Goal: Task Accomplishment & Management: Manage account settings

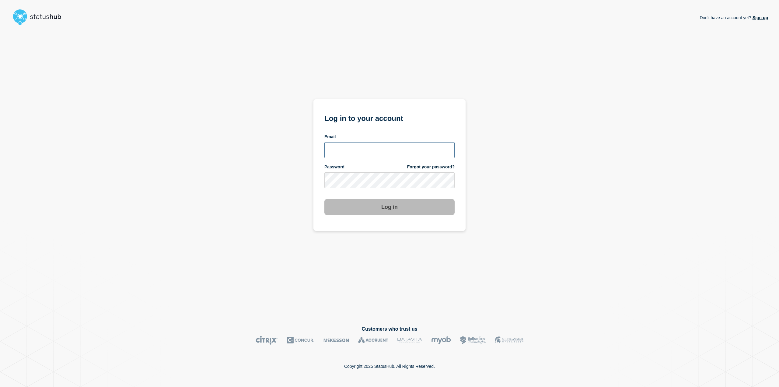
click at [360, 154] on input "email input" at bounding box center [389, 150] width 130 height 16
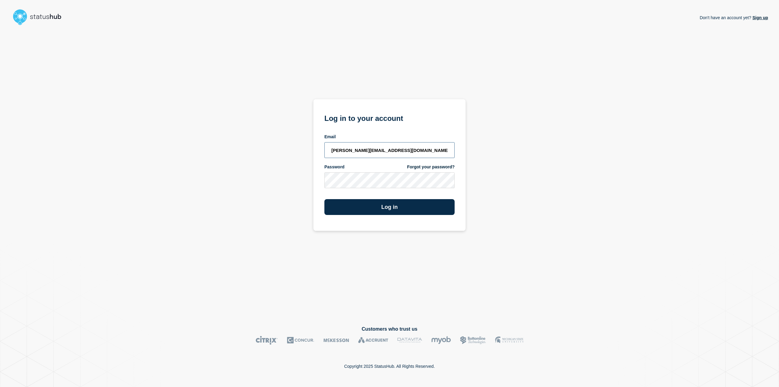
type input "steven.boulalas@acumatica.com"
click at [324, 199] on button "Log in" at bounding box center [389, 207] width 130 height 16
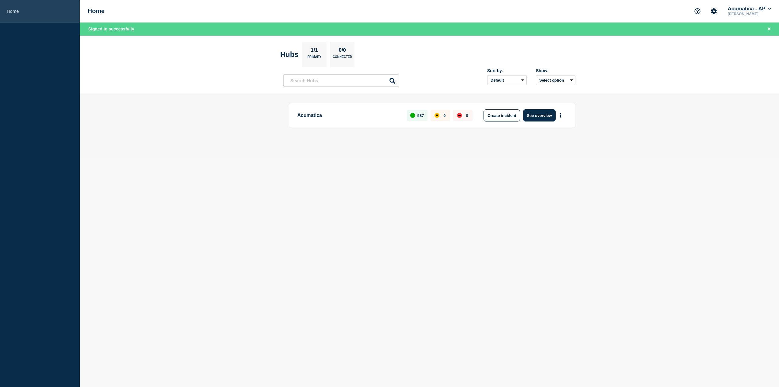
click at [31, 9] on link "Home" at bounding box center [40, 11] width 80 height 23
click at [560, 114] on icon "More actions" at bounding box center [560, 115] width 1 height 5
click at [532, 115] on button "See overview" at bounding box center [539, 115] width 32 height 12
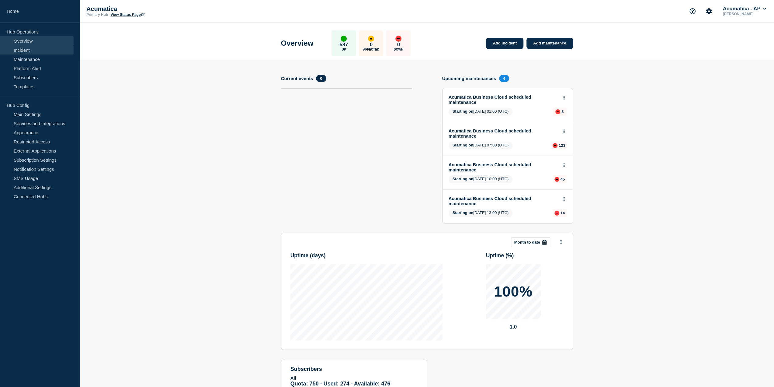
click at [37, 54] on link "Incident" at bounding box center [37, 49] width 74 height 9
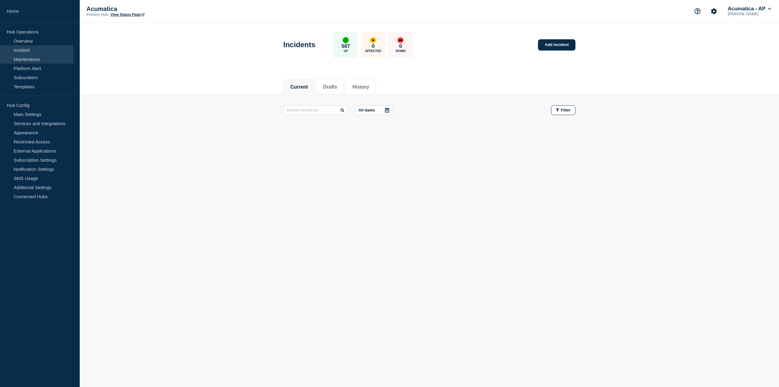
click at [29, 60] on link "Maintenance" at bounding box center [37, 58] width 74 height 9
click at [376, 85] on button "Drafts" at bounding box center [370, 86] width 14 height 5
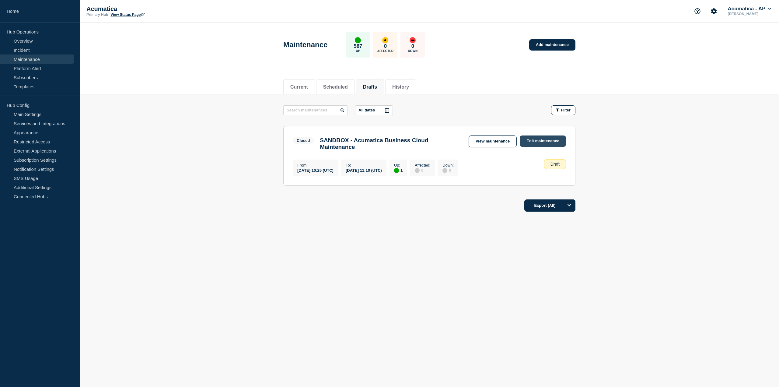
click at [533, 138] on link "Edit maintenance" at bounding box center [542, 140] width 46 height 11
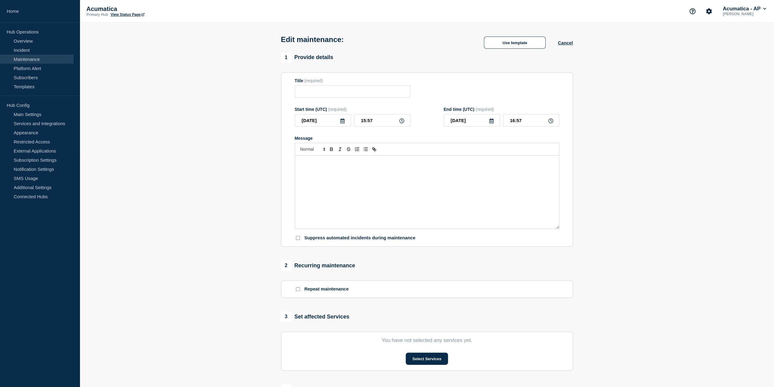
type input "SANDBOX - Acumatica Business Cloud Maintenance"
type input "10:25"
type input "11:10"
checkbox input "false"
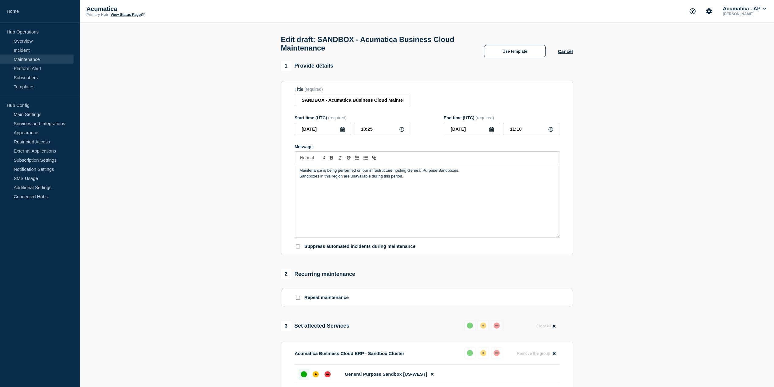
click at [651, 218] on section "1 Provide details Title (required) SANDBOX - Acumatica Business Cloud Maintenan…" at bounding box center [427, 288] width 694 height 454
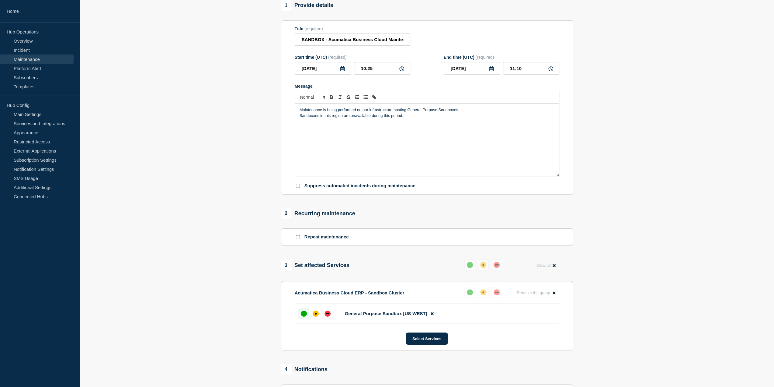
scroll to position [61, 0]
drag, startPoint x: 406, startPoint y: 112, endPoint x: 293, endPoint y: 112, distance: 112.5
click at [293, 112] on section "Title (required) SANDBOX - Acumatica Business Cloud Maintenance Start time (UTC…" at bounding box center [427, 107] width 292 height 174
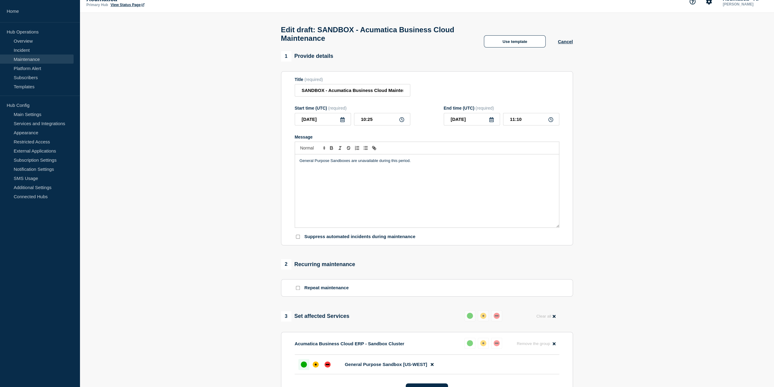
scroll to position [0, 0]
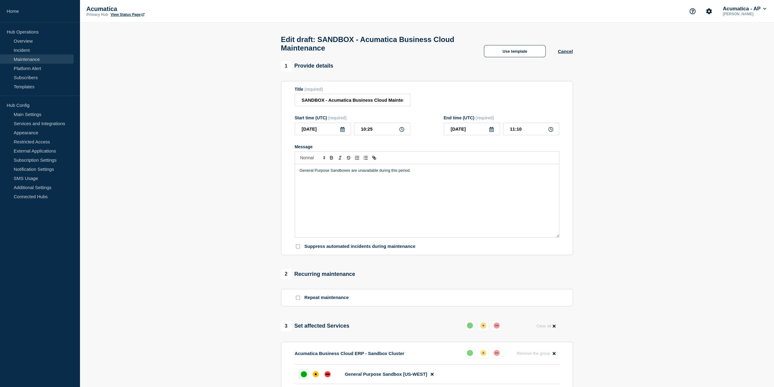
click at [350, 172] on p "General Purpose Sandboxes are unavailable during this period." at bounding box center [427, 170] width 255 height 5
click at [53, 61] on link "Maintenance" at bounding box center [37, 58] width 74 height 9
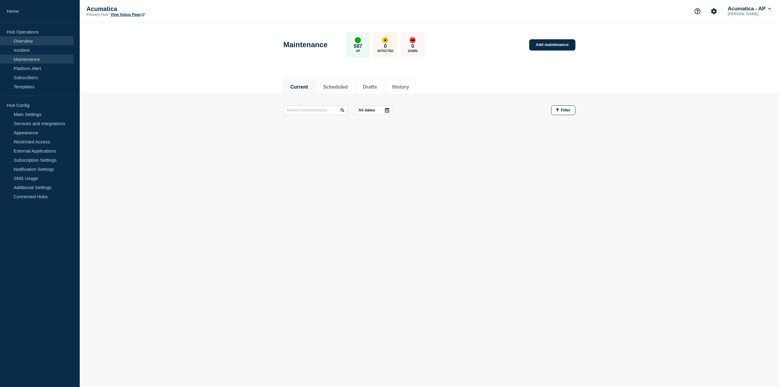
click at [29, 42] on link "Overview" at bounding box center [37, 40] width 74 height 9
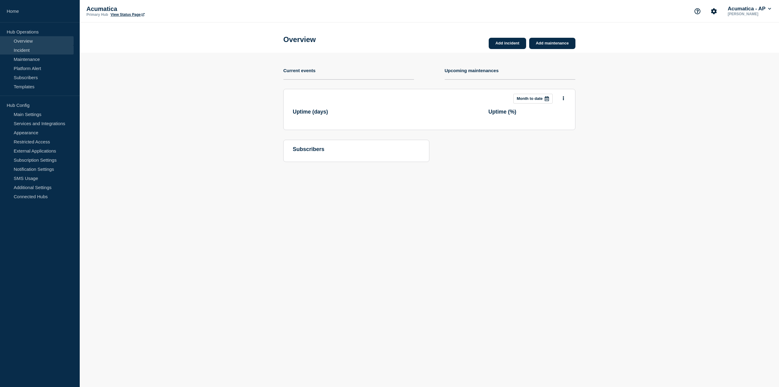
click at [29, 50] on link "Incident" at bounding box center [37, 49] width 74 height 9
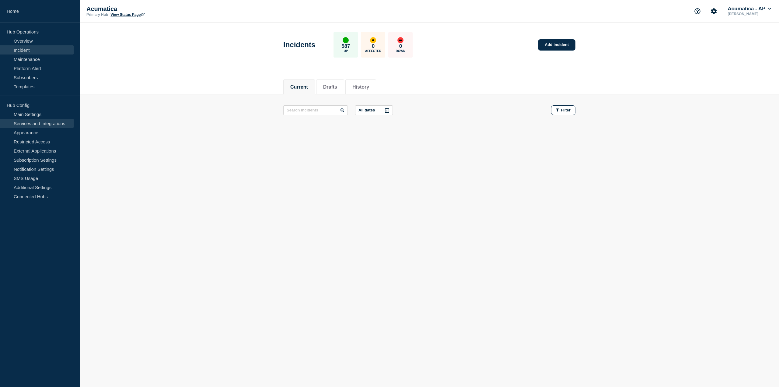
click at [48, 124] on link "Services and Integrations" at bounding box center [37, 123] width 74 height 9
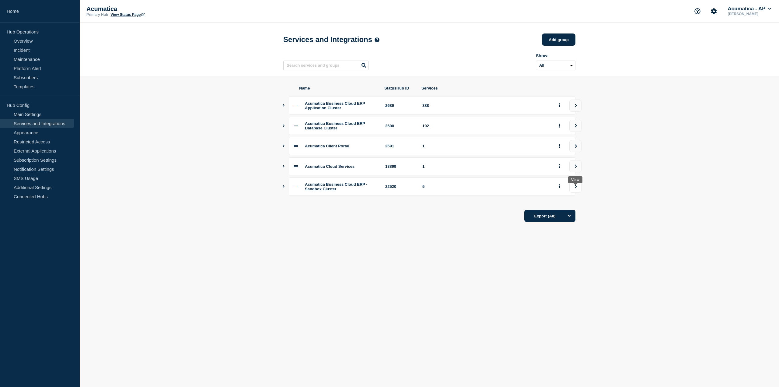
click at [574, 188] on icon "view group" at bounding box center [576, 187] width 4 height 4
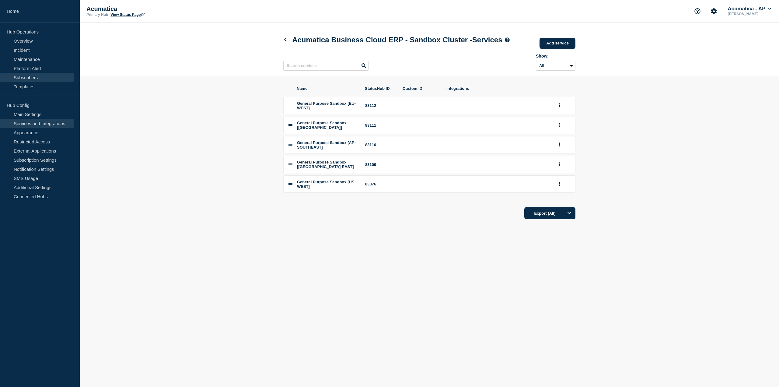
click at [29, 82] on link "Subscribers" at bounding box center [37, 77] width 74 height 9
click at [29, 85] on link "Templates" at bounding box center [37, 86] width 74 height 9
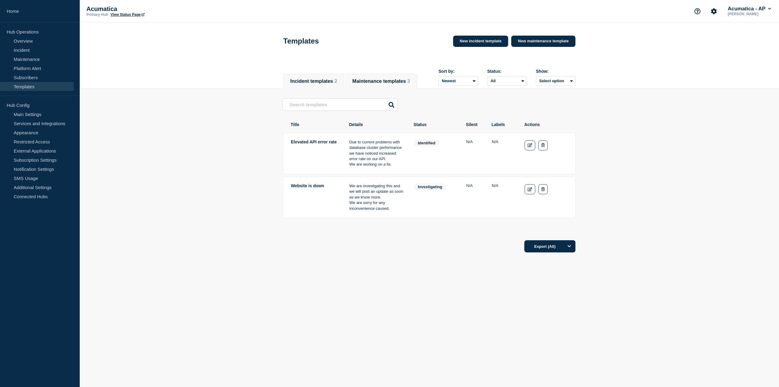
click at [402, 78] on button "Maintenance templates 3" at bounding box center [380, 80] width 57 height 5
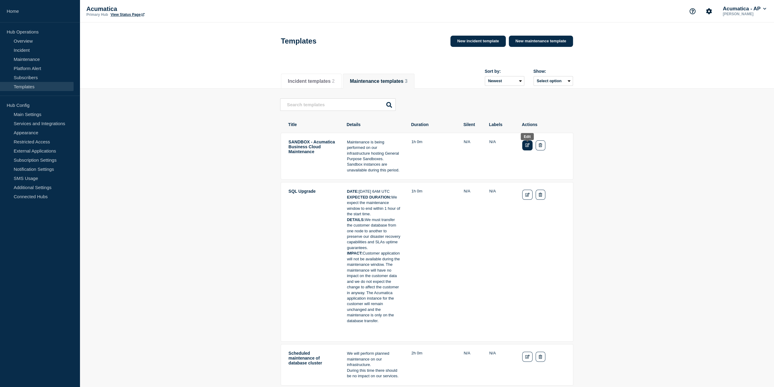
click at [529, 146] on link "Edit" at bounding box center [527, 145] width 11 height 10
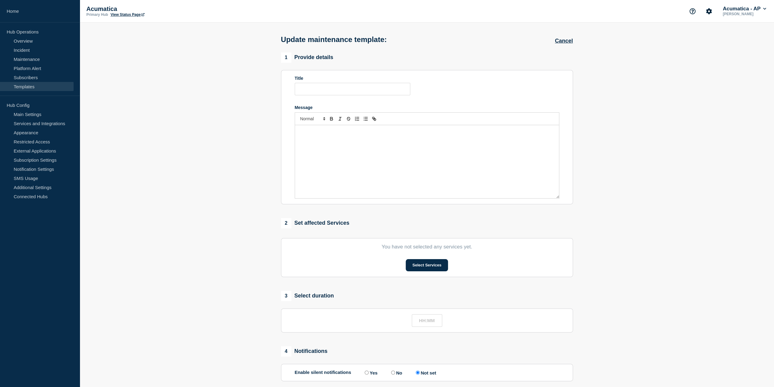
type input "SANDBOX - Acumatica Business Cloud Maintenance"
type input "01:00"
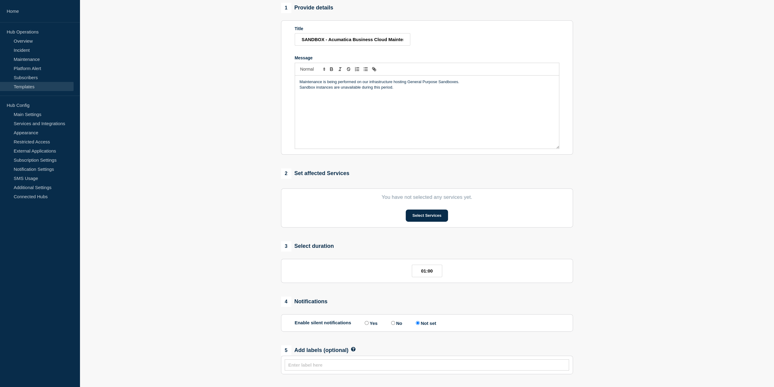
scroll to position [27, 0]
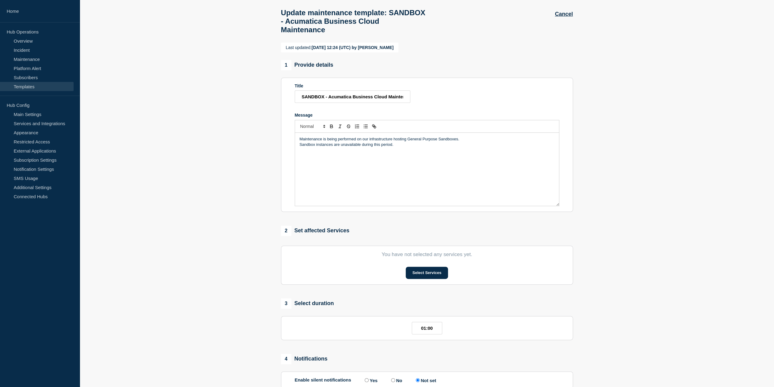
click at [335, 147] on p "Sandbox instances are unavailable during this period." at bounding box center [427, 144] width 255 height 5
click at [297, 150] on div "Maintenance is being performed on our infrastructure hosting General Purpose Sa…" at bounding box center [427, 169] width 264 height 73
drag, startPoint x: 476, startPoint y: 145, endPoint x: 204, endPoint y: 133, distance: 272.5
click at [199, 130] on section "Last updated: 2025-10-01 12:24 (UTC) by Steven Boulalas 1 Provide details Title…" at bounding box center [427, 254] width 694 height 423
click at [447, 142] on p "General Purpose Sandbox instances from this region are unavailable during this …" at bounding box center [427, 138] width 255 height 5
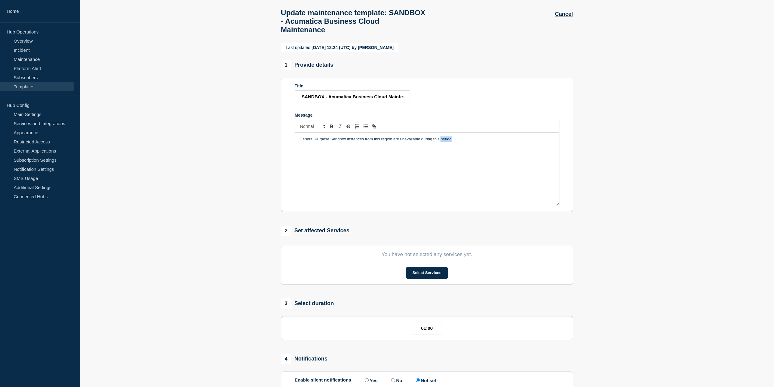
click at [447, 142] on p "General Purpose Sandbox instances from this region are unavailable during this …" at bounding box center [427, 138] width 255 height 5
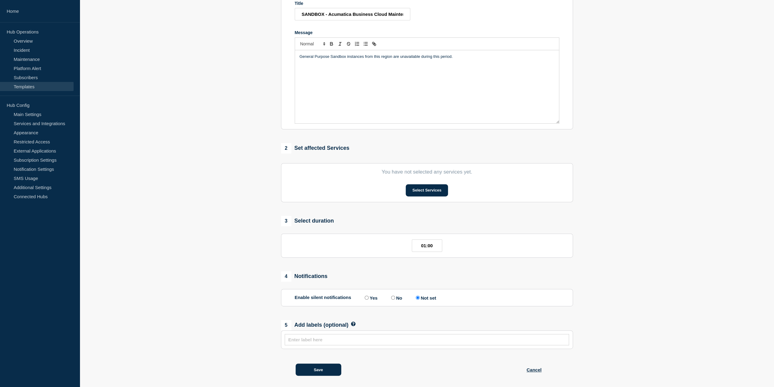
scroll to position [118, 0]
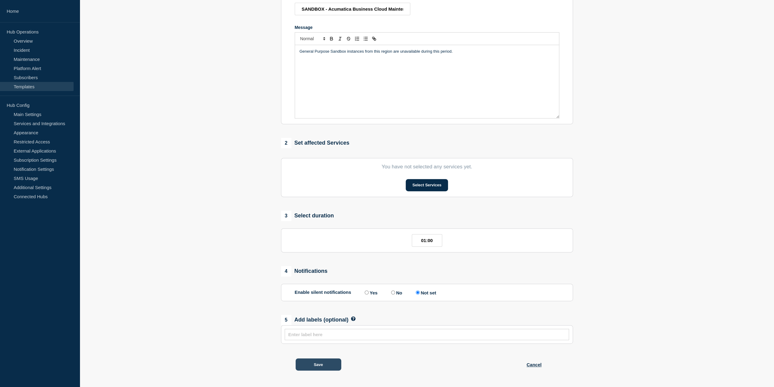
click at [332, 360] on button "Save" at bounding box center [319, 364] width 46 height 12
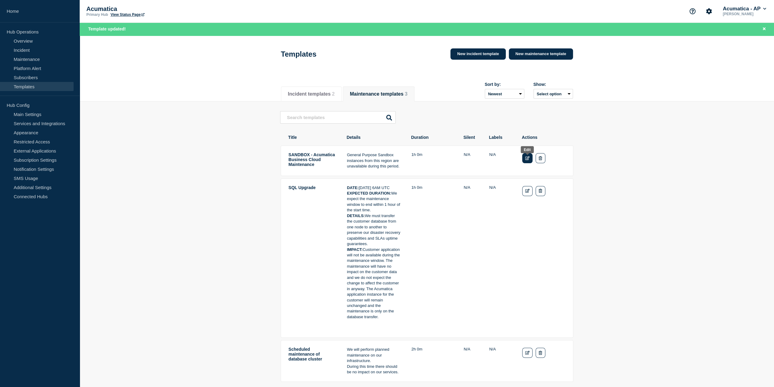
click at [525, 158] on icon "Edit" at bounding box center [527, 158] width 5 height 4
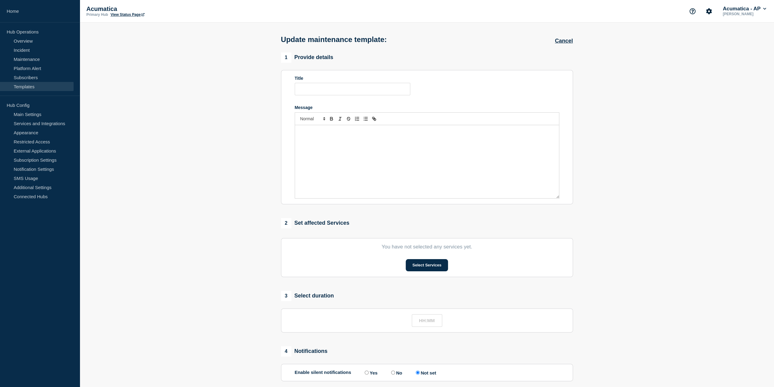
type input "SANDBOX - Acumatica Business Cloud Maintenance"
type input "01:00"
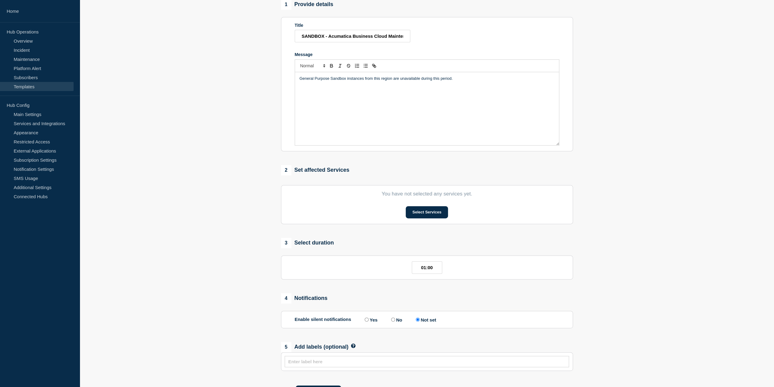
scroll to position [118, 0]
